Goal: Transaction & Acquisition: Book appointment/travel/reservation

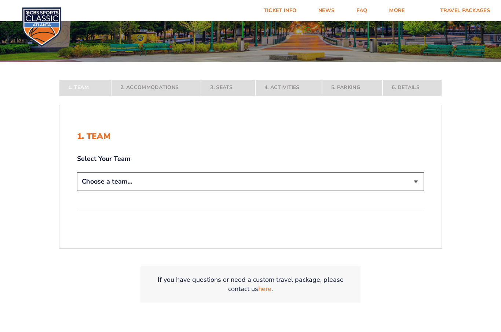
scroll to position [125, 0]
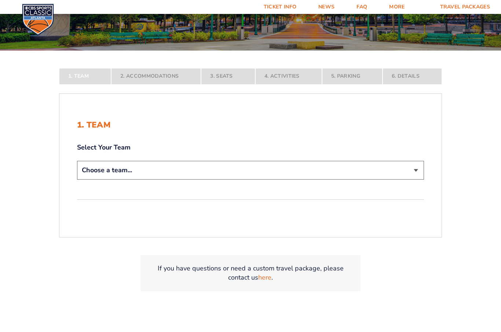
click at [248, 175] on select "Choose a team... [US_STATE] Wildcats [US_STATE] State Buckeyes [US_STATE] Tar H…" at bounding box center [250, 170] width 347 height 19
select select "12956"
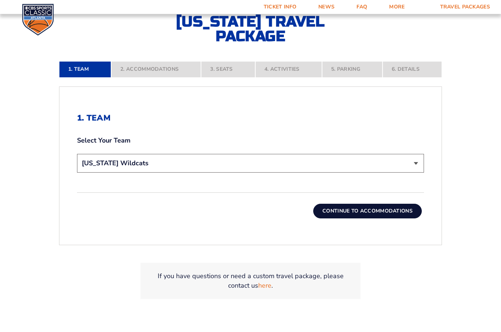
click at [380, 219] on button "Continue To Accommodations" at bounding box center [367, 211] width 109 height 15
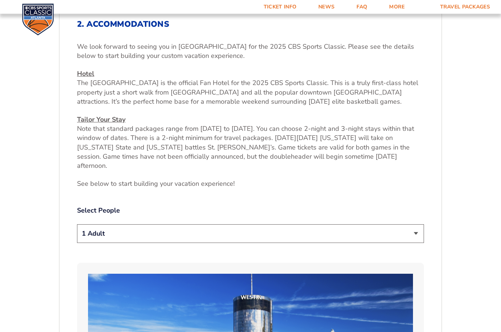
scroll to position [281, 0]
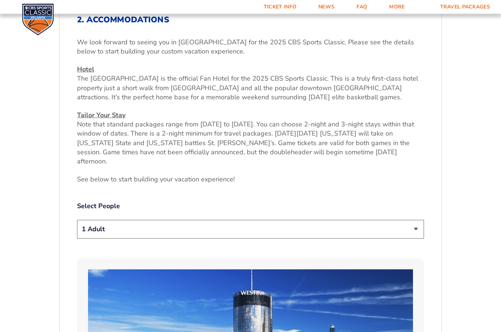
click at [359, 234] on select "1 Adult 2 Adults 3 Adults 4 Adults 2 Adults + 1 Child 2 Adults + 2 Children 2 A…" at bounding box center [250, 229] width 347 height 19
select select "2 Adults"
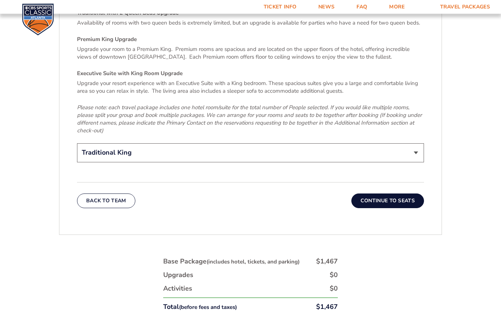
scroll to position [1167, 0]
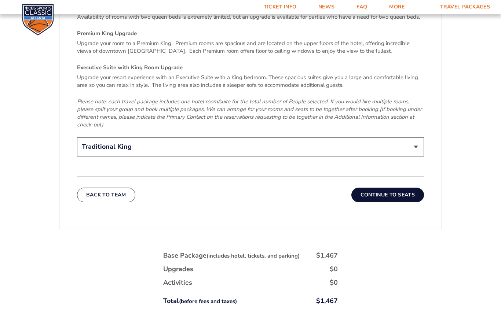
click at [390, 191] on button "Continue To Seats" at bounding box center [387, 195] width 73 height 15
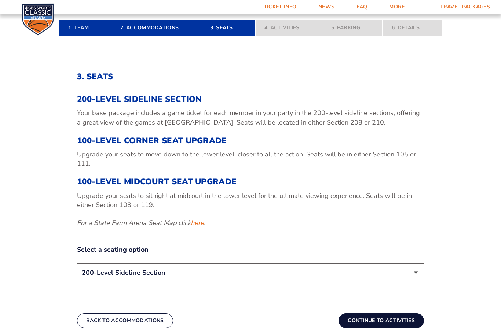
scroll to position [224, 0]
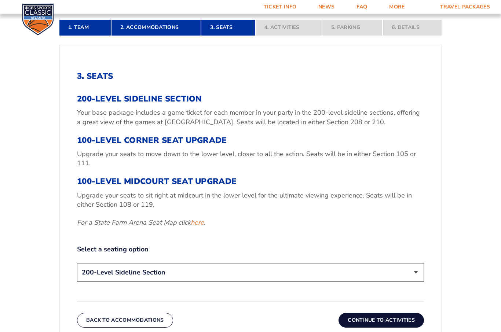
click at [200, 228] on link "here" at bounding box center [197, 223] width 13 height 9
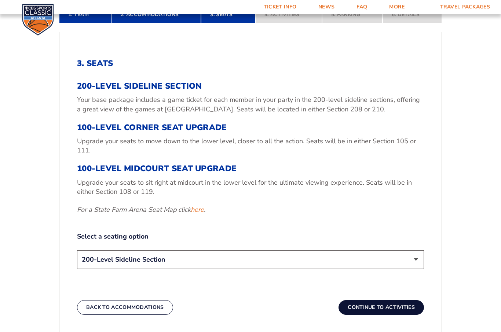
click at [197, 215] on link "here" at bounding box center [197, 209] width 13 height 9
click at [202, 215] on link "here" at bounding box center [197, 209] width 13 height 9
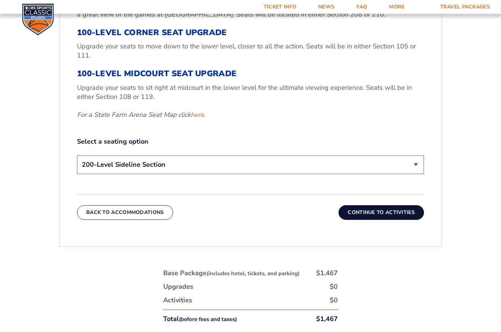
scroll to position [333, 0]
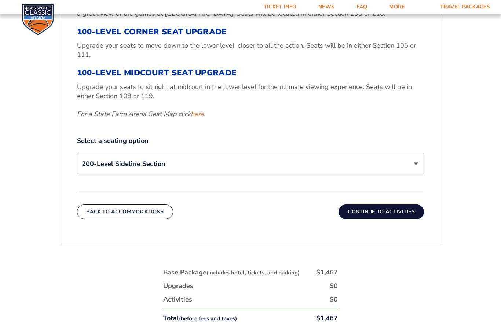
click at [197, 174] on select "200-Level Sideline Section 100-Level Corner Seat Upgrade (+$120 per person) 100…" at bounding box center [250, 164] width 347 height 19
select select "100-Level Corner Seat Upgrade"
click at [385, 219] on button "Continue To Activities" at bounding box center [381, 212] width 85 height 15
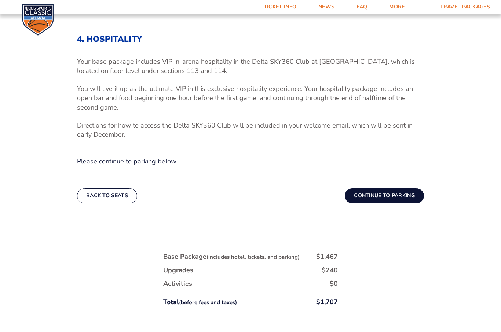
scroll to position [262, 0]
click at [384, 204] on button "Continue To Parking" at bounding box center [384, 196] width 79 height 15
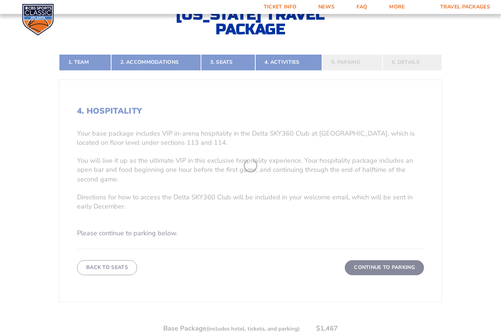
scroll to position [169, 0]
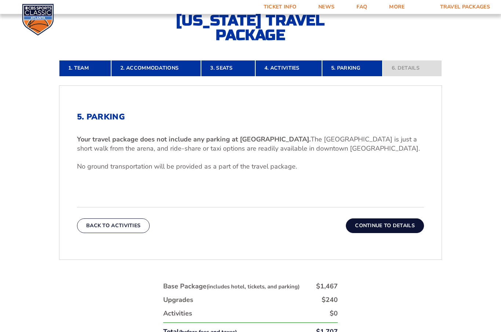
click at [107, 233] on button "Back To Activities" at bounding box center [113, 226] width 73 height 15
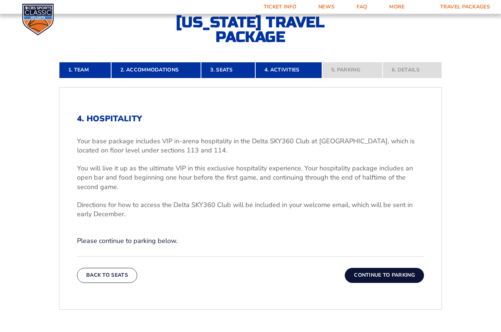
scroll to position [182, 0]
click at [392, 283] on button "Continue To Parking" at bounding box center [384, 275] width 79 height 15
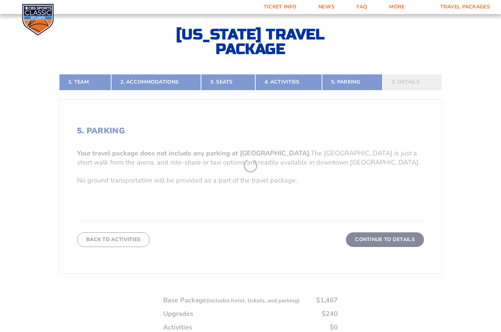
scroll to position [169, 0]
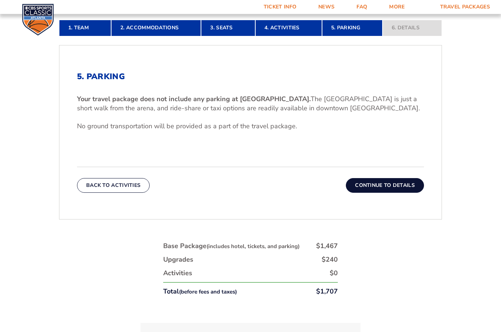
click at [384, 193] on button "Continue To Details" at bounding box center [385, 185] width 78 height 15
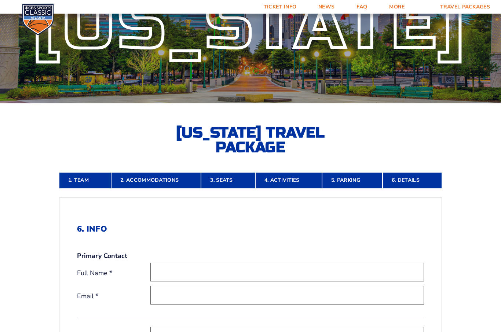
scroll to position [0, 0]
